Goal: Information Seeking & Learning: Understand process/instructions

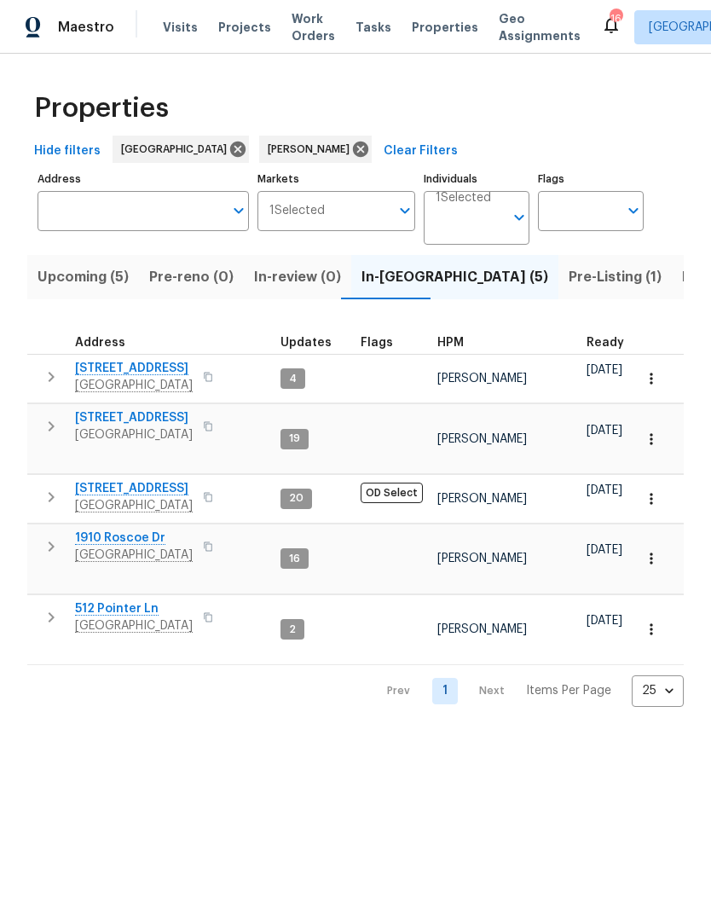
click at [152, 371] on span "[STREET_ADDRESS]" at bounding box center [134, 368] width 118 height 17
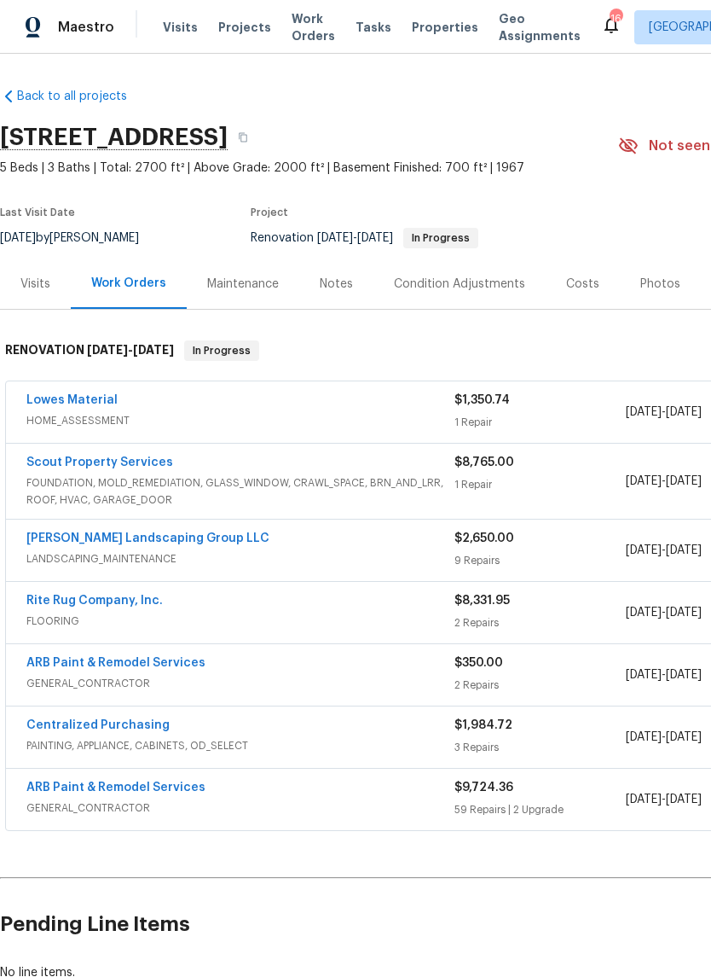
click at [180, 538] on link "[PERSON_NAME] Landscaping Group LLC" at bounding box center [147, 538] width 243 height 12
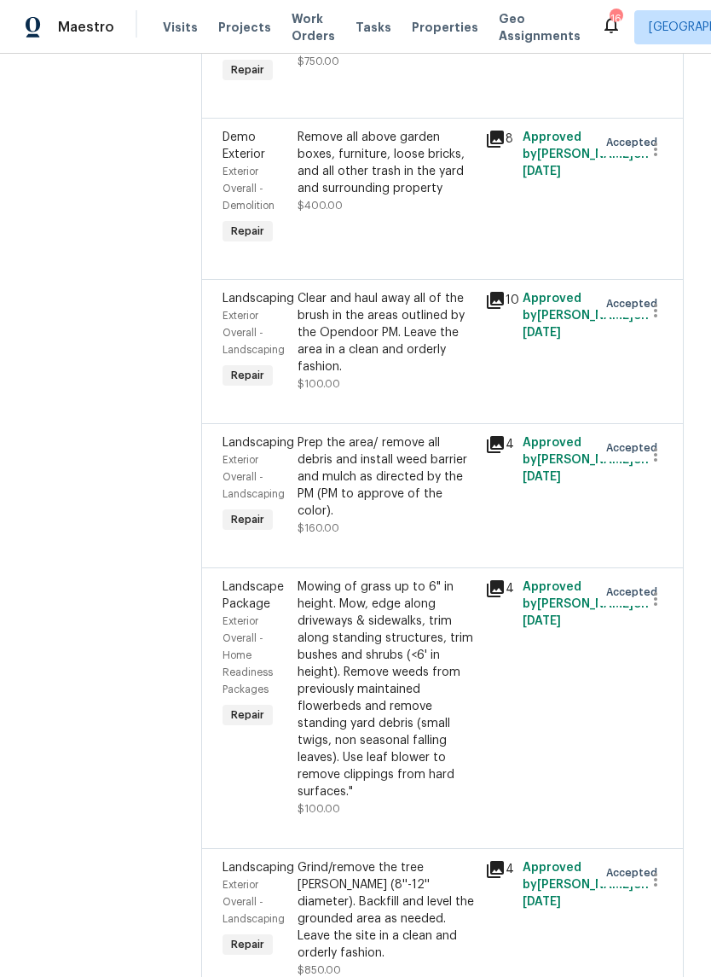
scroll to position [409, 0]
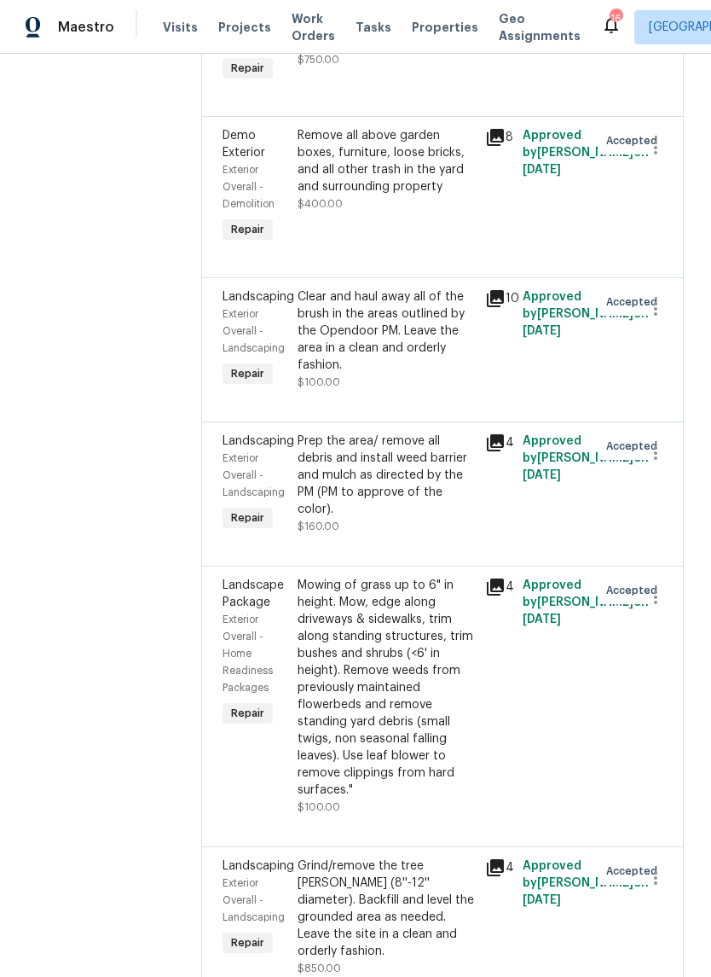
click at [416, 334] on div "Clear and haul away all of the brush in the areas outlined by the Opendoor PM. …" at bounding box center [386, 330] width 177 height 85
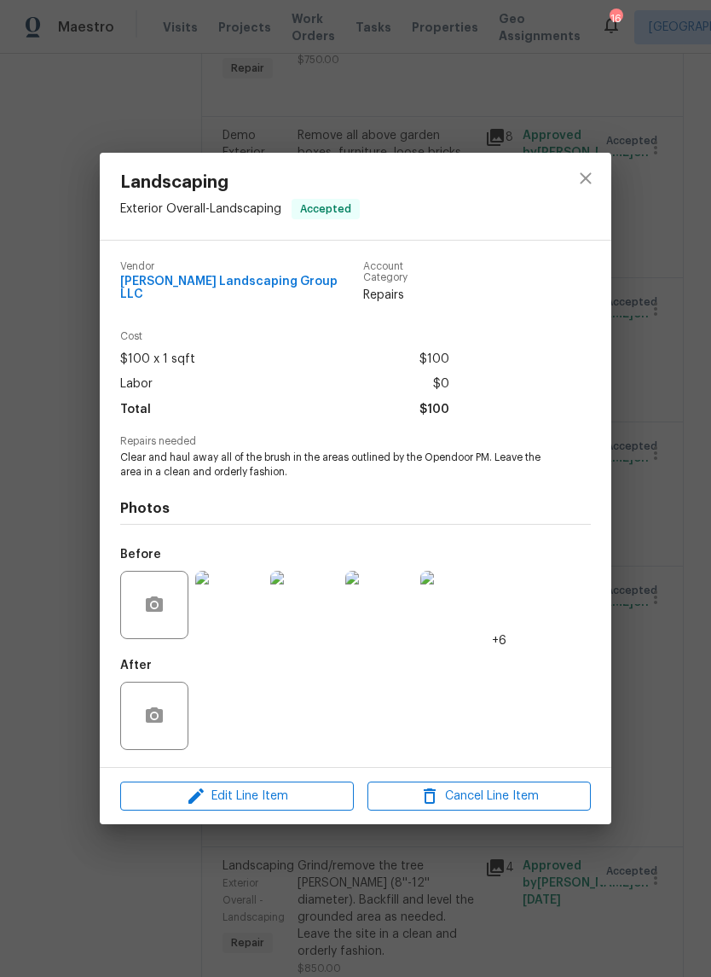
click at [244, 601] on img at bounding box center [229, 605] width 68 height 68
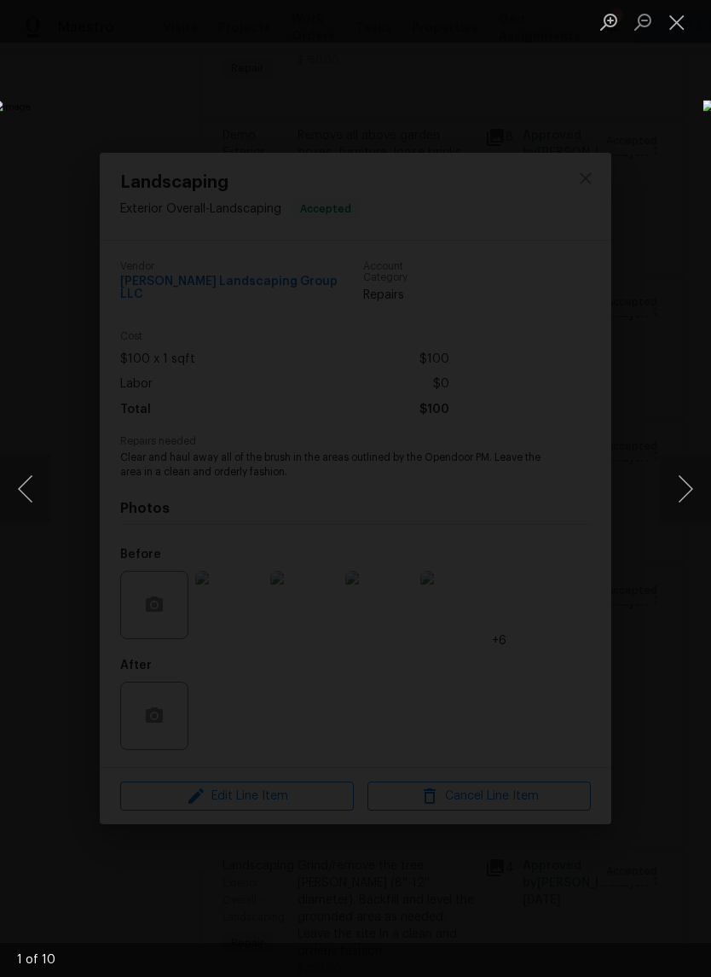
click at [688, 491] on button "Next image" at bounding box center [685, 489] width 51 height 68
click at [686, 491] on button "Next image" at bounding box center [685, 489] width 51 height 68
click at [683, 493] on button "Next image" at bounding box center [685, 489] width 51 height 68
click at [682, 497] on button "Next image" at bounding box center [685, 489] width 51 height 68
click at [681, 486] on button "Next image" at bounding box center [685, 489] width 51 height 68
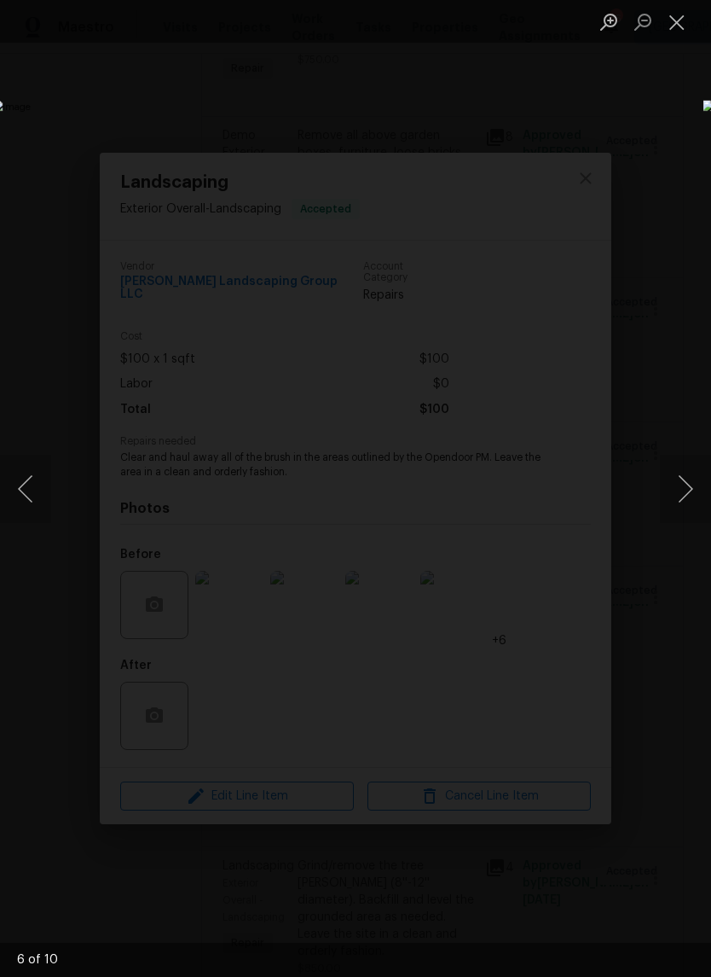
click at [692, 493] on button "Next image" at bounding box center [685, 489] width 51 height 68
click at [684, 492] on button "Next image" at bounding box center [685, 489] width 51 height 68
click at [682, 487] on button "Next image" at bounding box center [685, 489] width 51 height 68
click at [690, 488] on button "Next image" at bounding box center [685, 489] width 51 height 68
click at [682, 493] on button "Next image" at bounding box center [685, 489] width 51 height 68
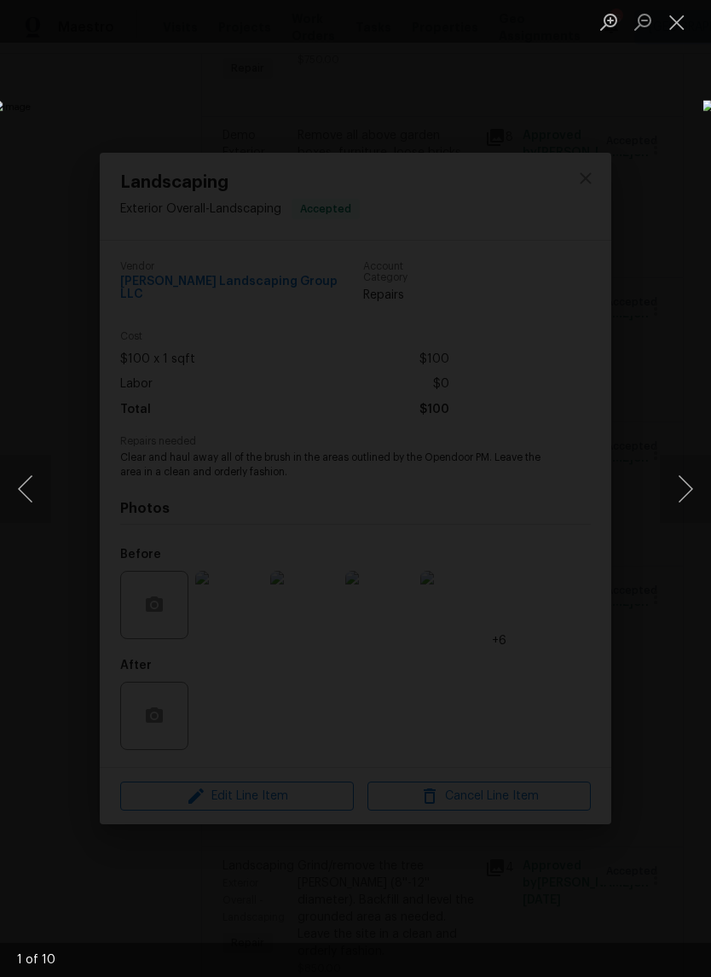
click at [682, 486] on button "Next image" at bounding box center [685, 489] width 51 height 68
click at [682, 27] on button "Close lightbox" at bounding box center [677, 22] width 34 height 30
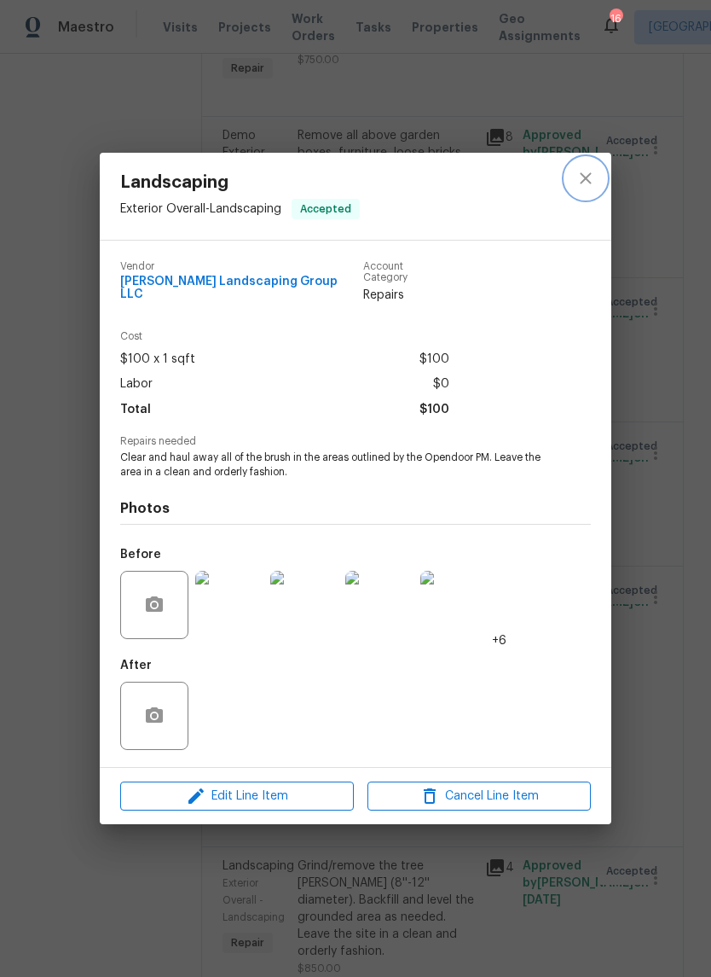
click at [589, 187] on icon "close" at bounding box center [586, 178] width 20 height 20
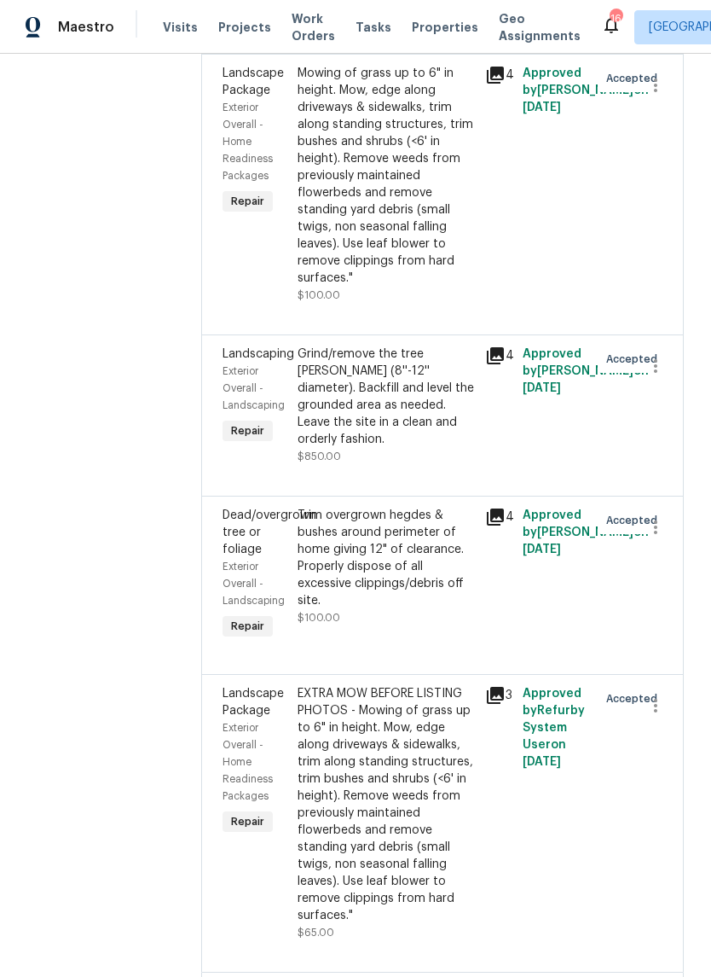
scroll to position [925, 0]
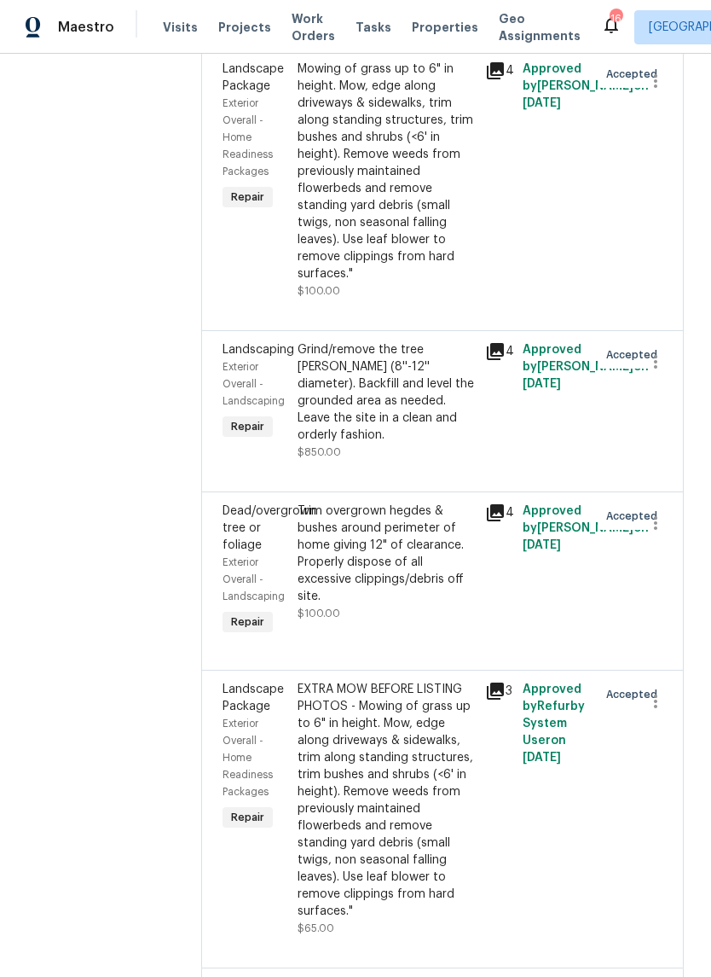
click at [464, 543] on div "Trim overgrown hegdes & bushes around perimeter of home giving 12" of clearance…" at bounding box center [386, 553] width 177 height 102
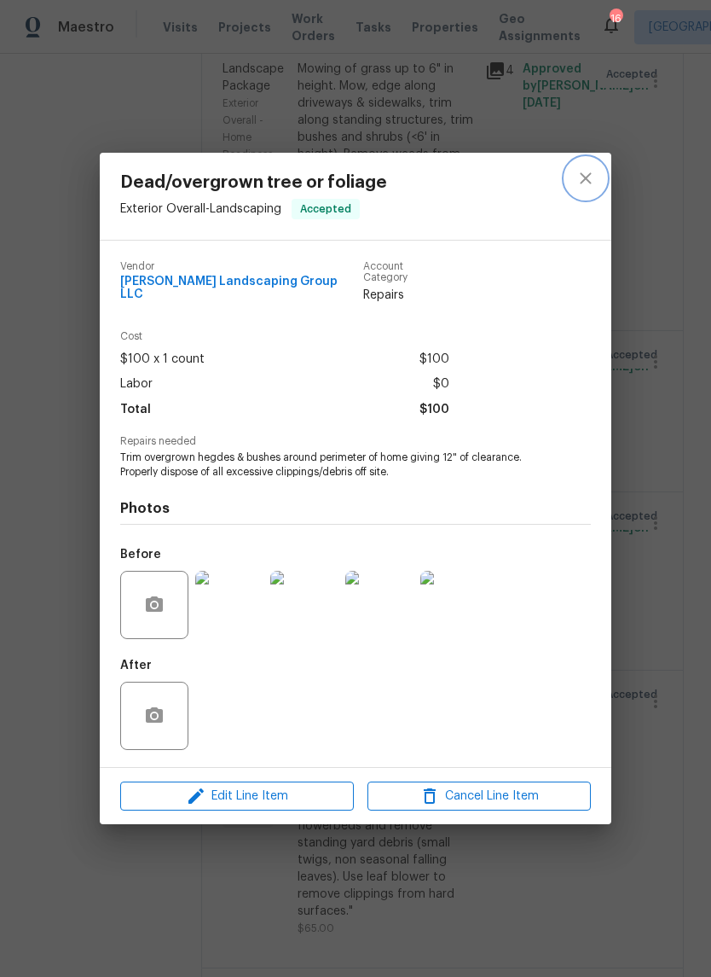
click at [588, 183] on icon "close" at bounding box center [585, 177] width 11 height 11
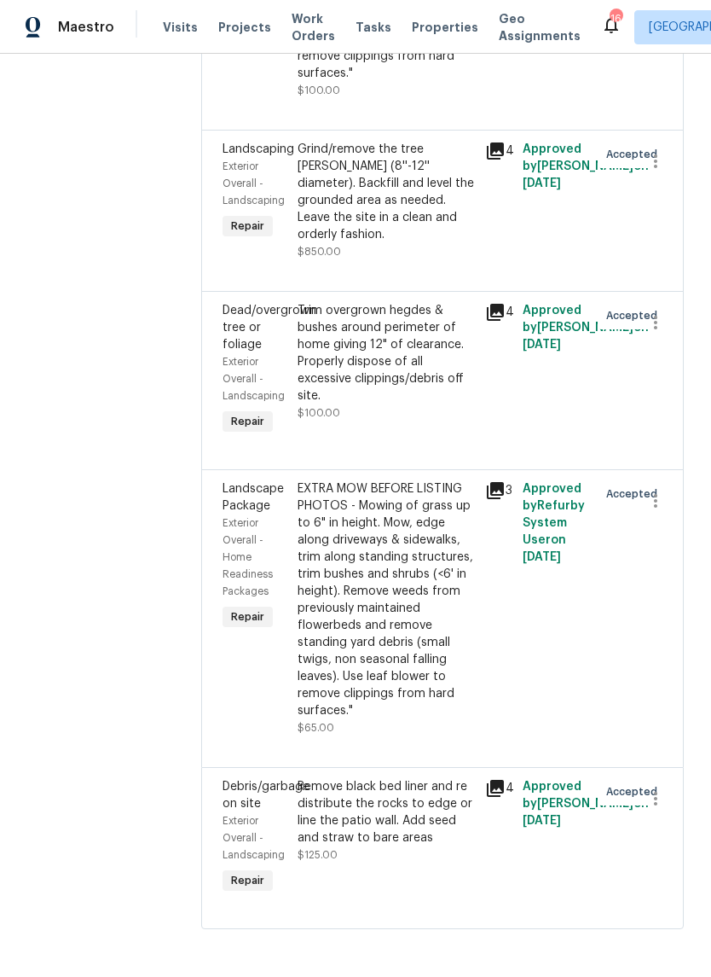
scroll to position [1130, 0]
click at [441, 520] on div "EXTRA MOW BEFORE LISTING PHOTOS - Mowing of grass up to 6" in height. Mow, edge…" at bounding box center [386, 599] width 177 height 239
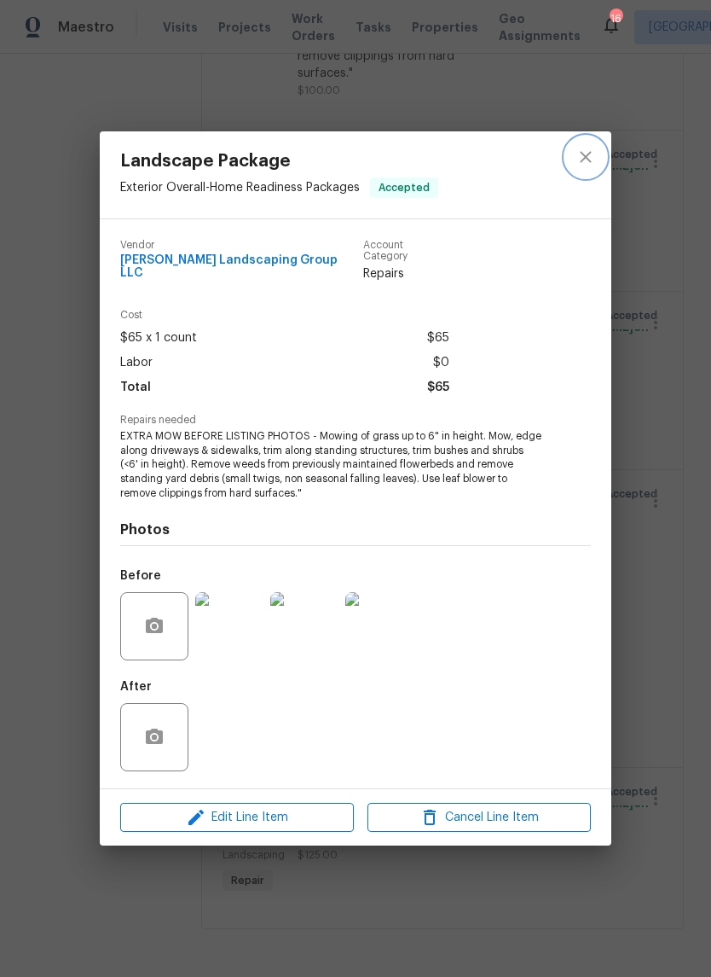
click at [582, 167] on icon "close" at bounding box center [586, 157] width 20 height 20
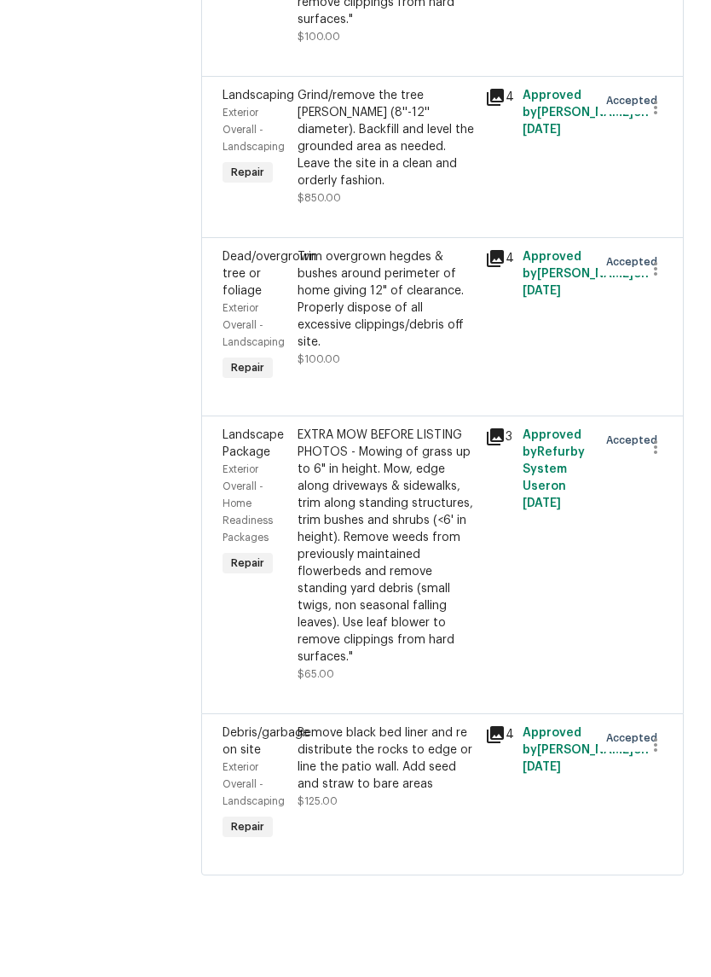
scroll to position [42, 0]
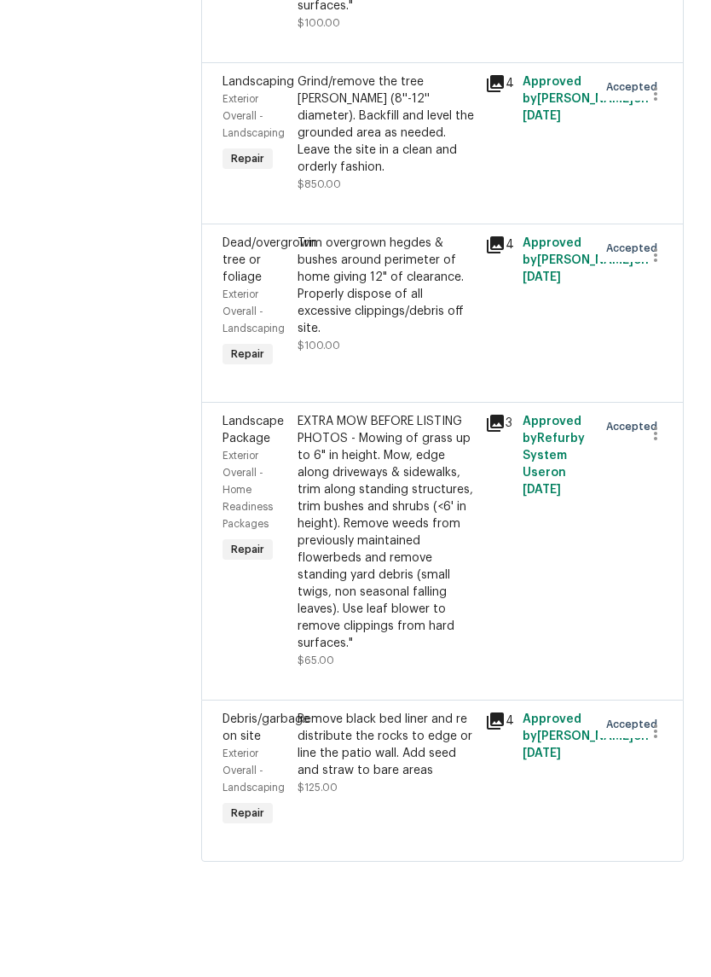
click at [455, 778] on div "Remove black bed liner and re distribute the rocks to edge or line the patio wa…" at bounding box center [386, 812] width 177 height 68
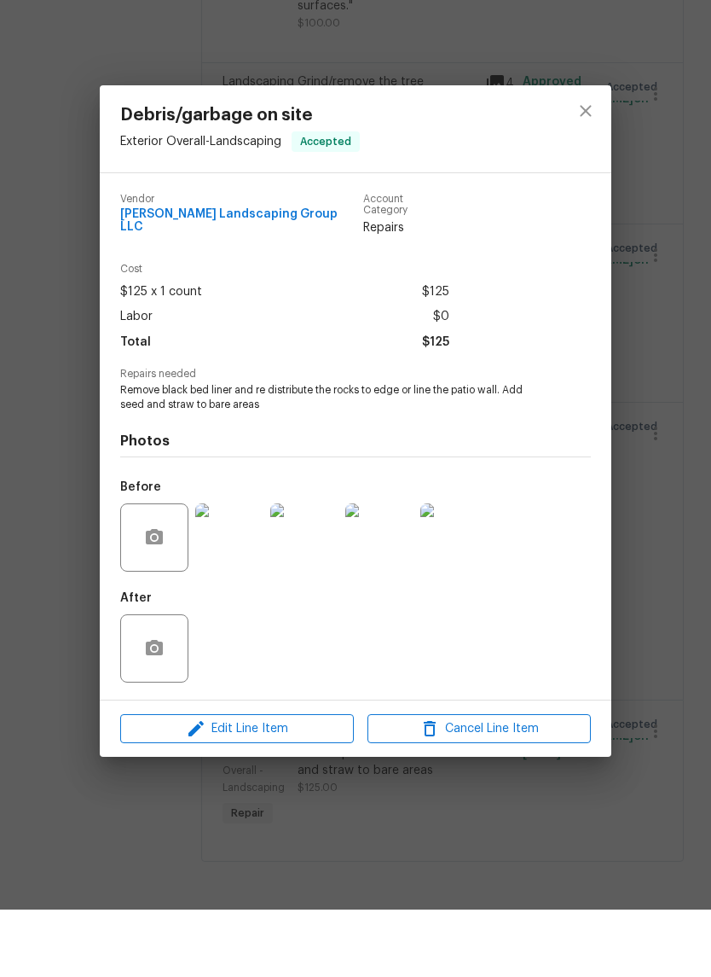
click at [241, 571] on img at bounding box center [229, 605] width 68 height 68
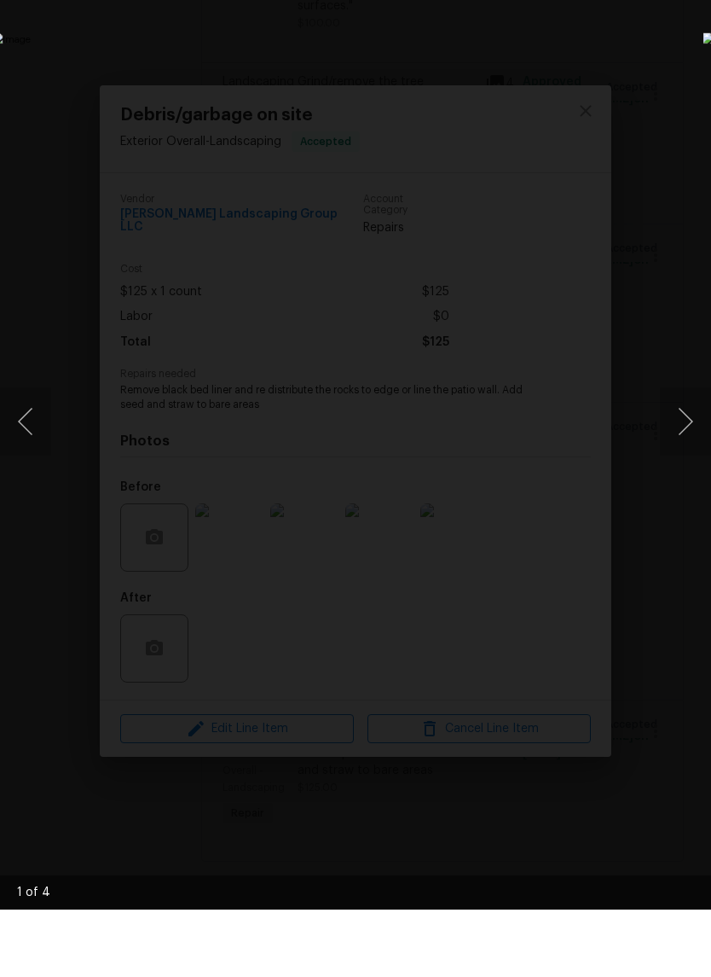
click at [688, 455] on button "Next image" at bounding box center [685, 489] width 51 height 68
click at [689, 455] on button "Next image" at bounding box center [685, 489] width 51 height 68
click at [687, 455] on button "Next image" at bounding box center [685, 489] width 51 height 68
click at [690, 455] on button "Next image" at bounding box center [685, 489] width 51 height 68
click at [688, 455] on button "Next image" at bounding box center [685, 489] width 51 height 68
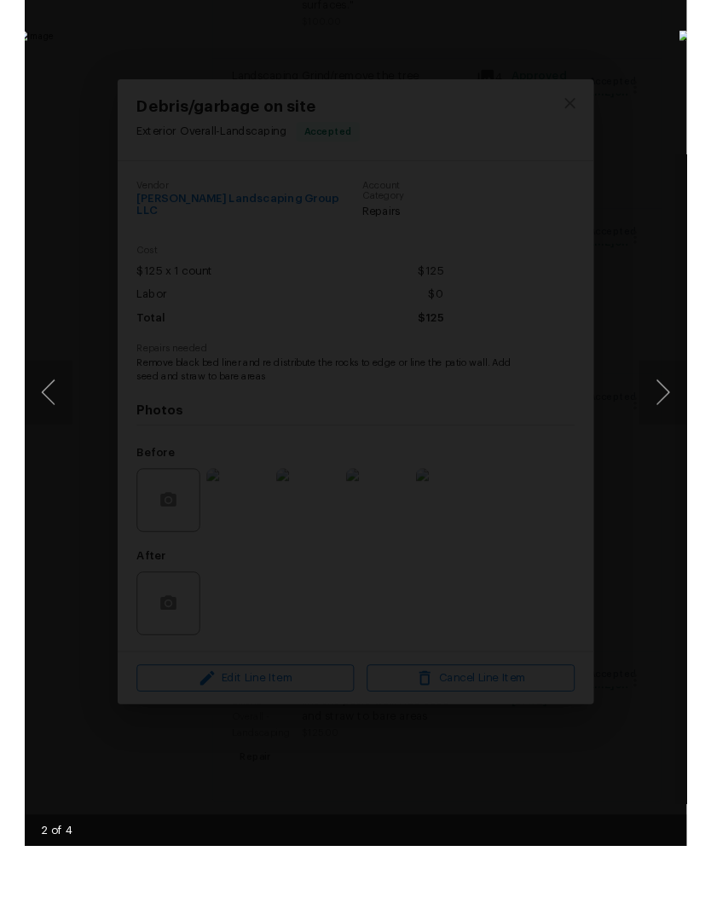
scroll to position [70, 0]
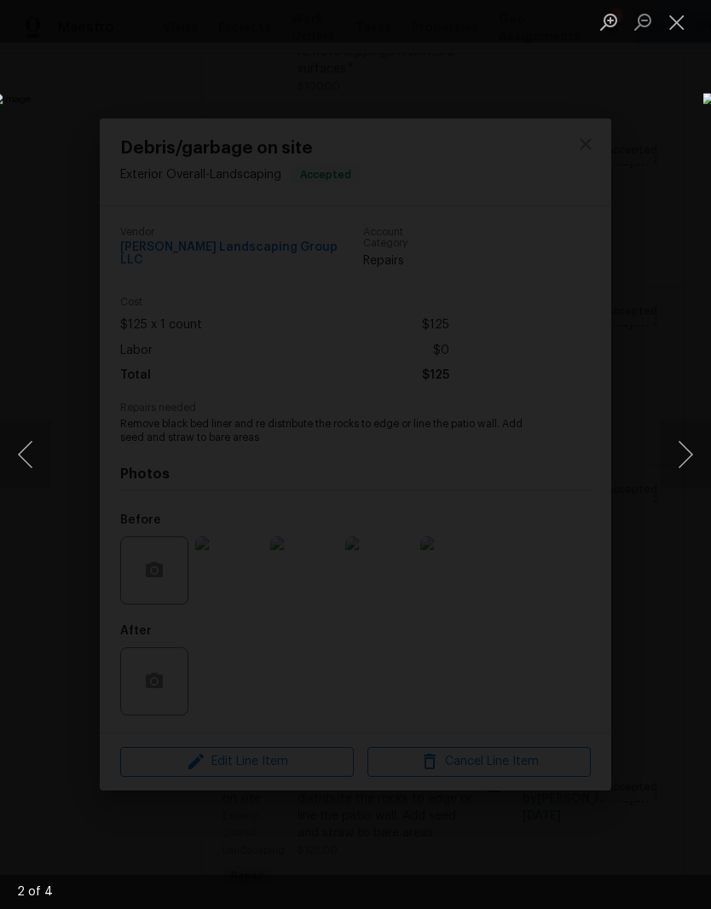
click at [677, 26] on button "Close lightbox" at bounding box center [677, 22] width 34 height 30
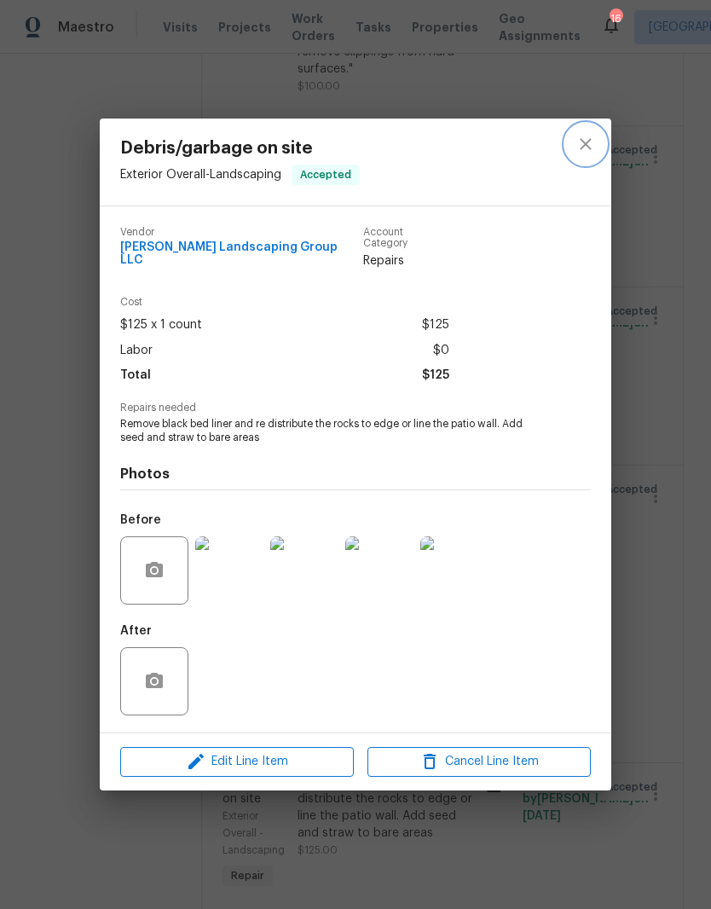
click at [590, 147] on icon "close" at bounding box center [586, 144] width 20 height 20
